Goal: Check status: Check status

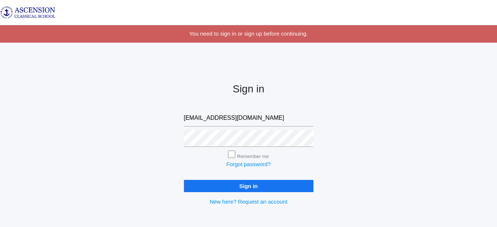
click at [294, 118] on input "jadams.acsshreveport@gmail.com" at bounding box center [249, 118] width 130 height 17
type input "j"
type input "admin@ascensionclassicalschool.org"
click at [227, 182] on input "Sign in" at bounding box center [249, 186] width 130 height 12
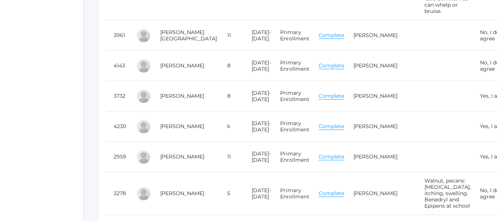
scroll to position [481, 0]
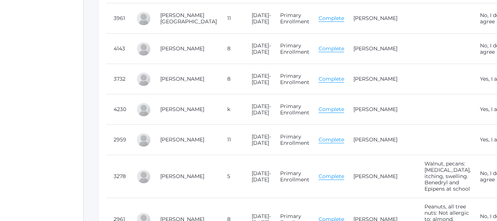
click at [319, 110] on link "Complete" at bounding box center [332, 109] width 26 height 7
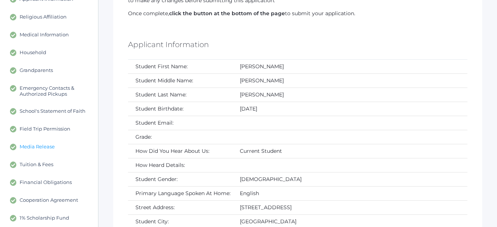
scroll to position [148, 0]
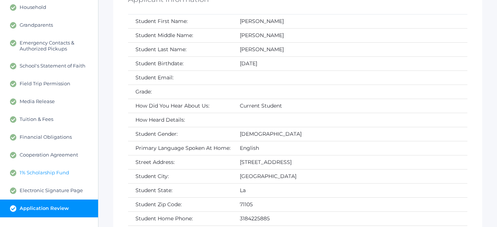
click at [61, 172] on span "1% Scholarship Fund" at bounding box center [45, 172] width 50 height 7
